Goal: Transaction & Acquisition: Purchase product/service

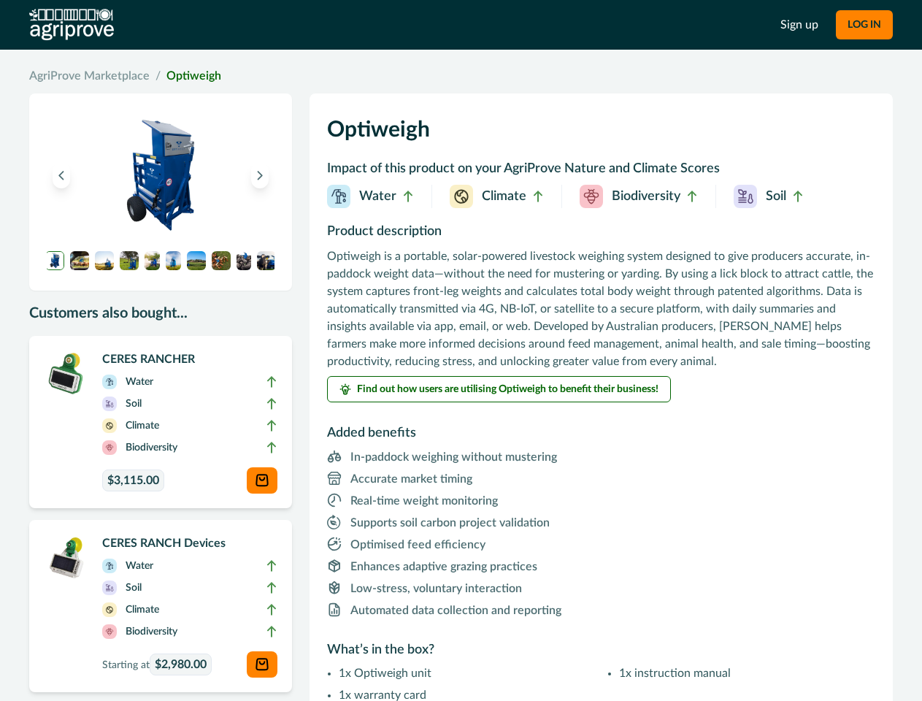
click at [461, 351] on p "Optiweigh is a portable, solar-powered livestock weighing system designed to gi…" at bounding box center [601, 309] width 548 height 123
click at [864, 25] on button "LOG IN" at bounding box center [864, 24] width 57 height 29
click at [61, 175] on icon "Previous image" at bounding box center [61, 175] width 10 height 10
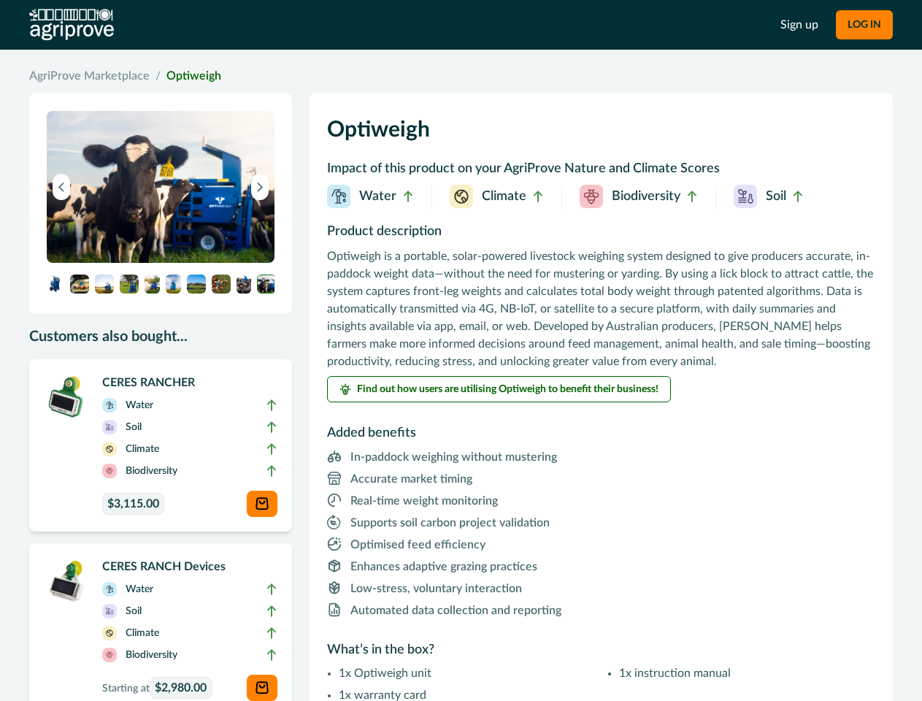
click at [260, 175] on button "Next image" at bounding box center [260, 187] width 18 height 26
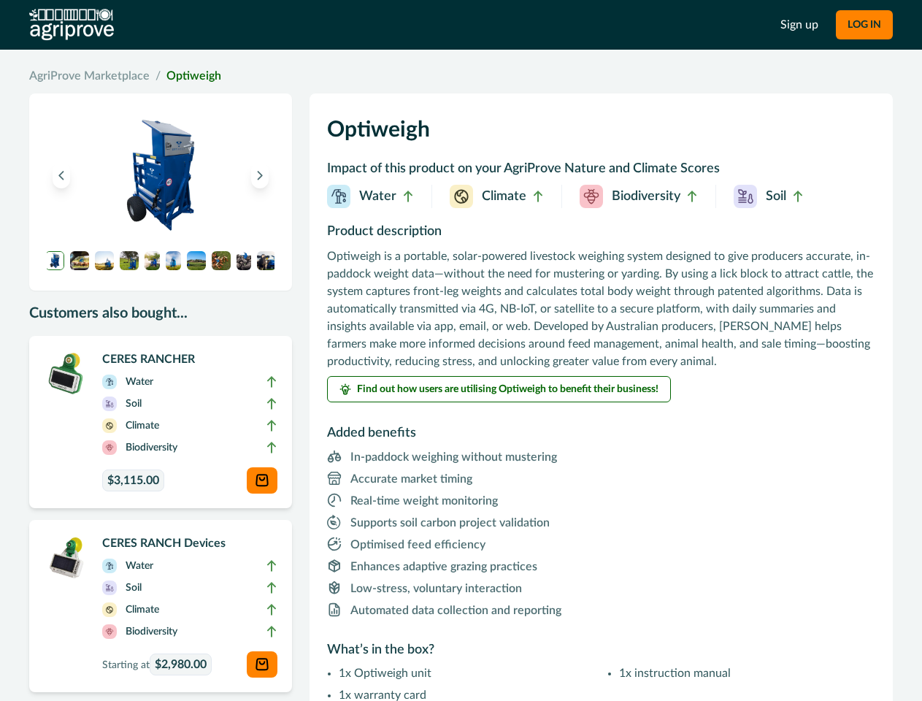
click at [55, 261] on img at bounding box center [54, 260] width 19 height 19
click at [80, 261] on img at bounding box center [79, 260] width 19 height 19
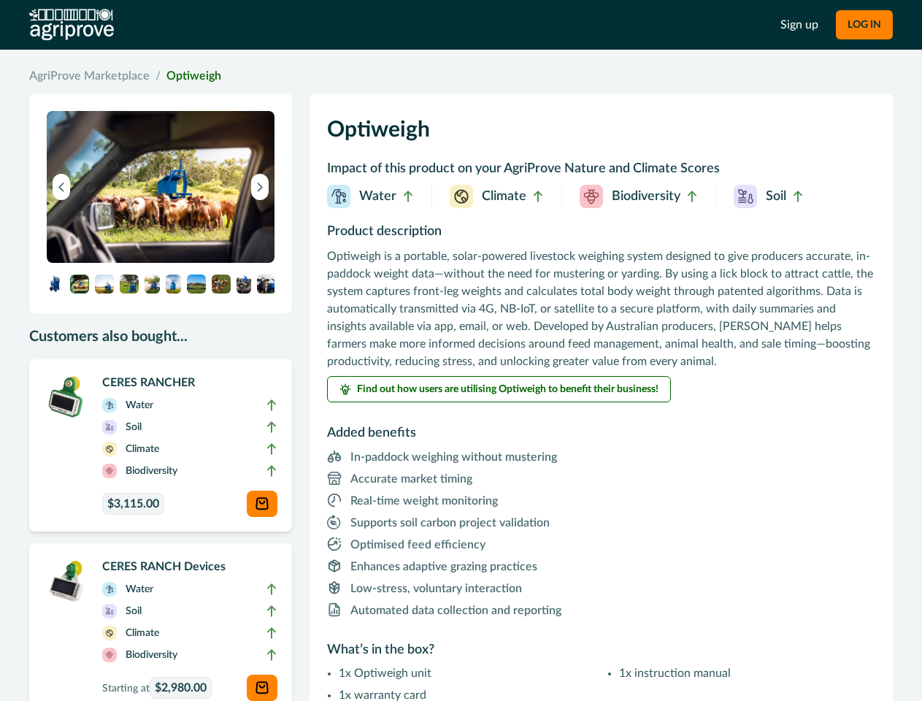
click at [104, 261] on img at bounding box center [161, 187] width 228 height 152
click at [129, 261] on img at bounding box center [161, 187] width 228 height 152
click at [152, 261] on img at bounding box center [161, 187] width 228 height 152
click at [173, 261] on img at bounding box center [161, 187] width 228 height 152
